Goal: Task Accomplishment & Management: Use online tool/utility

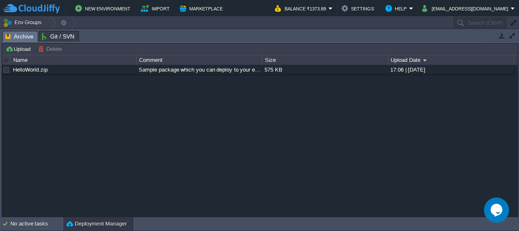
drag, startPoint x: 243, startPoint y: 37, endPoint x: 200, endPoint y: 238, distance: 205.5
click at [200, 230] on html "New Environment Import Marketplace Bonus ₹0.00 Upgrade Account Balance ₹1373.89…" at bounding box center [259, 115] width 519 height 231
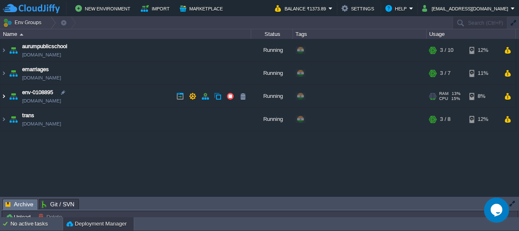
click at [3, 96] on img at bounding box center [3, 96] width 7 height 23
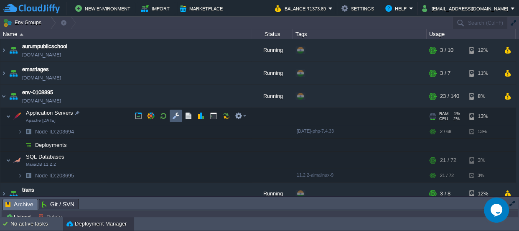
click at [178, 117] on button "button" at bounding box center [176, 116] width 8 height 8
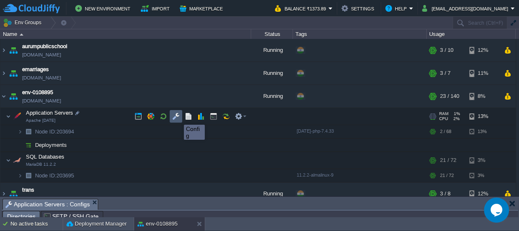
scroll to position [14, 0]
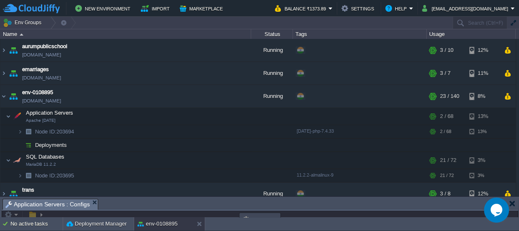
drag, startPoint x: 209, startPoint y: 205, endPoint x: 188, endPoint y: -46, distance: 251.8
click at [188, 0] on html "New Environment Import Marketplace Bonus ₹0.00 Upgrade Account Balance ₹1373.89…" at bounding box center [259, 115] width 519 height 231
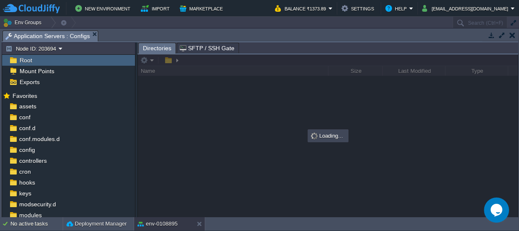
scroll to position [0, 0]
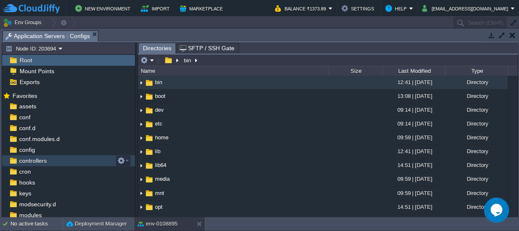
click at [43, 159] on span "controllers" at bounding box center [33, 161] width 31 height 8
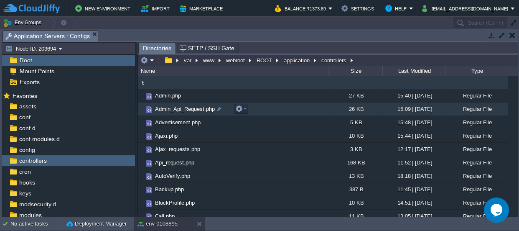
click at [199, 110] on span "Admin_Api_Request.php" at bounding box center [185, 108] width 62 height 7
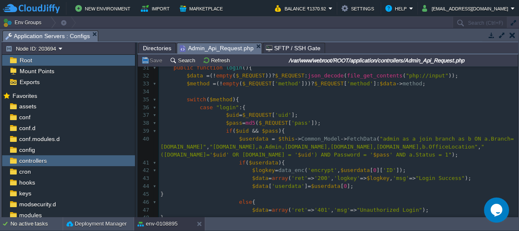
scroll to position [229, 0]
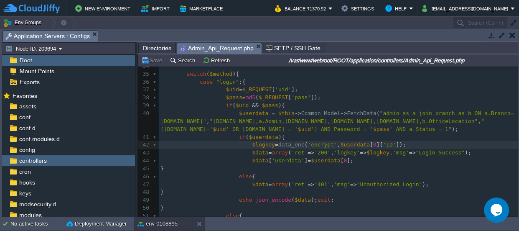
click at [325, 144] on div "641 <?php 17 define ( "PROTOCOL" , 'https://' ); 18 define ( "HOST" , $_SERVER …" at bounding box center [338, 188] width 359 height 520
type textarea "rand()"
type textarea "1000,9999"
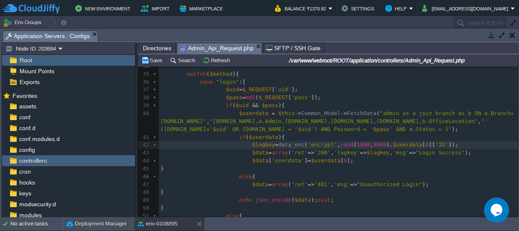
type textarea ".."
type textarea "''"
type textarea "_"
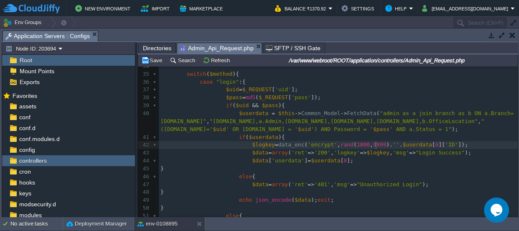
scroll to position [3, 3]
type textarea "***"
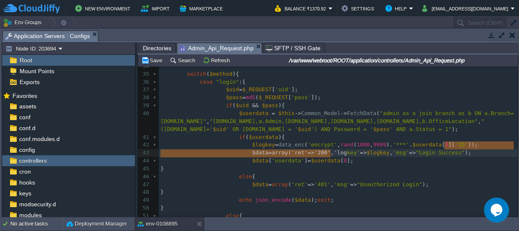
drag, startPoint x: 444, startPoint y: 143, endPoint x: 330, endPoint y: 152, distance: 113.7
type textarea "); $data=array('ret'=>'200','log"
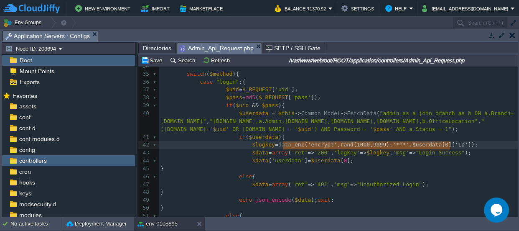
type textarea "logkey=data_enc('encrypt',rand(1000,9999).'***'.$userdata[0]['ID']);"
type textarea "data_enc('encrypt',rand(1000,9999).'***'.$userdata[0]['ID']);"
drag, startPoint x: 477, startPoint y: 145, endPoint x: 269, endPoint y: 146, distance: 207.4
type textarea "$logkey=data_enc('encrypt',rand(1000,9999).'***'.$userdata[0]['ID']);"
drag, startPoint x: 477, startPoint y: 145, endPoint x: 243, endPoint y: 148, distance: 234.6
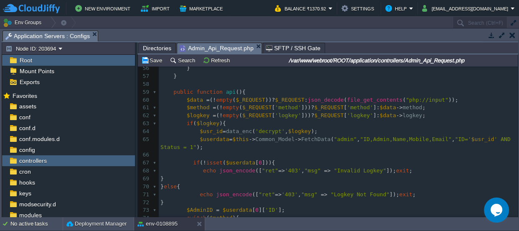
scroll to position [455, 0]
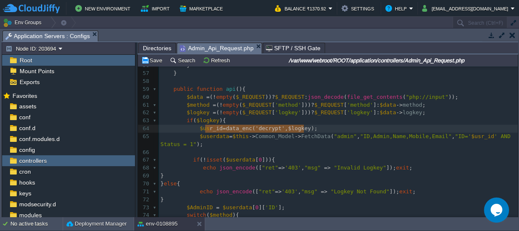
type textarea "$usr_id=data_enc('decrypt',$logkey);"
drag, startPoint x: 311, startPoint y: 129, endPoint x: 195, endPoint y: 125, distance: 115.9
drag, startPoint x: 310, startPoint y: 126, endPoint x: 195, endPoint y: 129, distance: 115.5
paste textarea
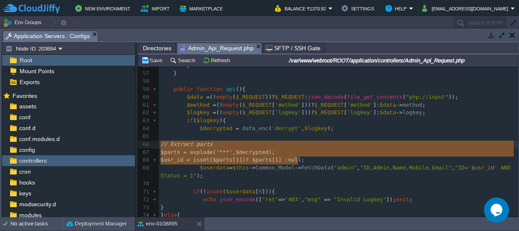
drag, startPoint x: 304, startPoint y: 158, endPoint x: 157, endPoint y: 142, distance: 148.1
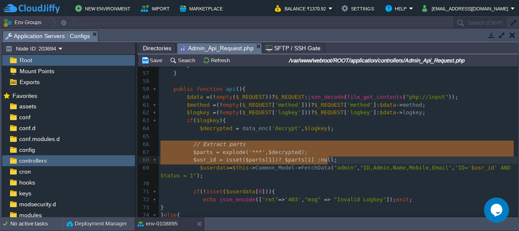
type textarea "// Extract parts $parts = explode('***', $decrypted); $usr_id = isset($parts[1]…"
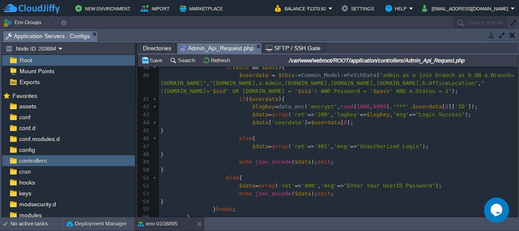
scroll to position [281, 0]
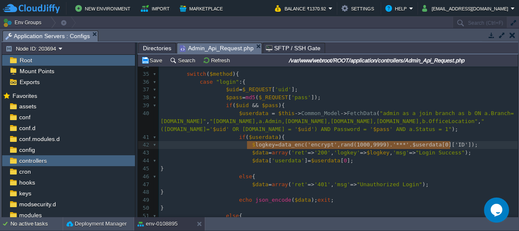
type textarea "$logkey=data_enc('encrypt',rand(1000,9999).'***'.$userdata[0]['ID']);"
drag, startPoint x: 457, startPoint y: 143, endPoint x: 245, endPoint y: 147, distance: 212.1
type textarea "data_enc('encrypt',rand(1000,9999).'***'.$userdata[0]['ID']);"
drag, startPoint x: 268, startPoint y: 143, endPoint x: 441, endPoint y: 146, distance: 173.1
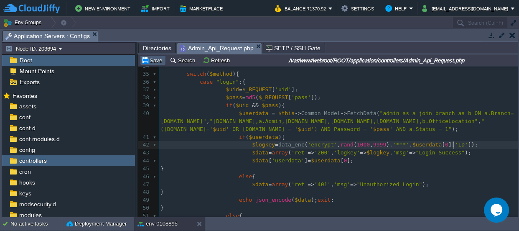
click at [158, 59] on button "Save" at bounding box center [152, 60] width 23 height 8
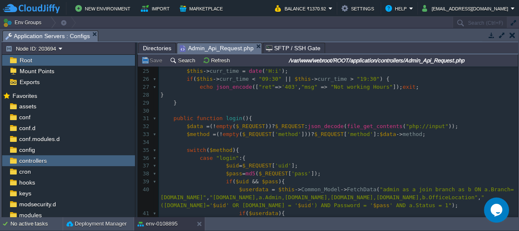
scroll to position [114, 0]
